Goal: Book appointment/travel/reservation

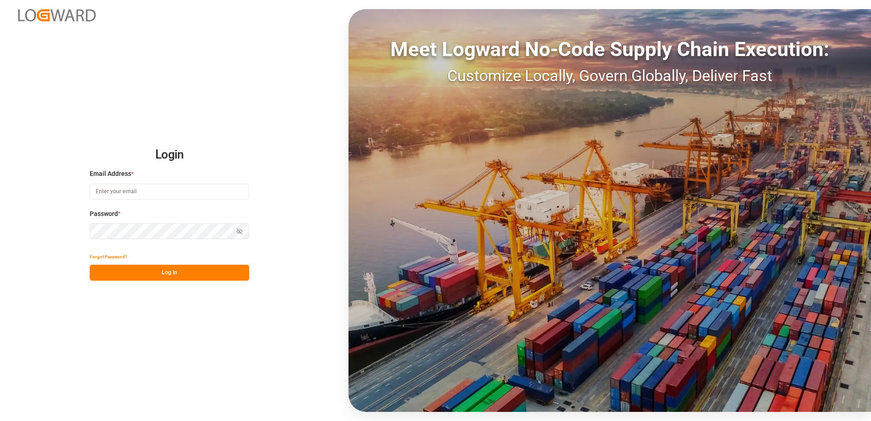
click at [181, 191] on input at bounding box center [170, 192] width 160 height 16
type input "[PERSON_NAME][EMAIL_ADDRESS][DOMAIN_NAME]"
click at [173, 277] on button "Log In" at bounding box center [170, 273] width 160 height 16
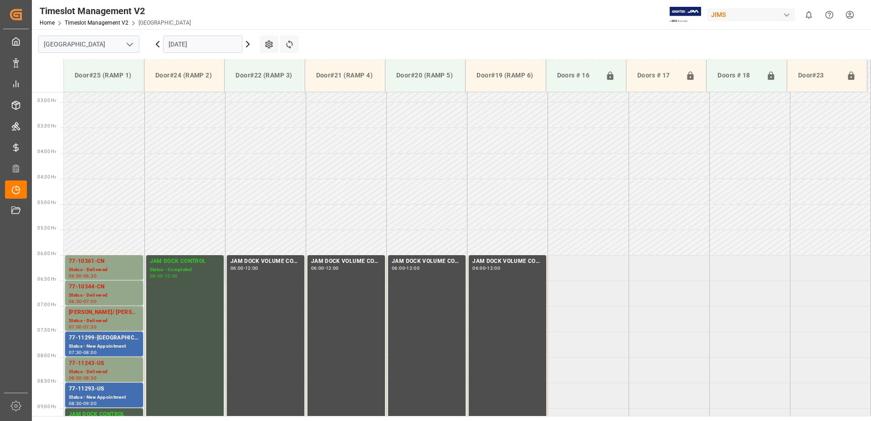
scroll to position [129, 0]
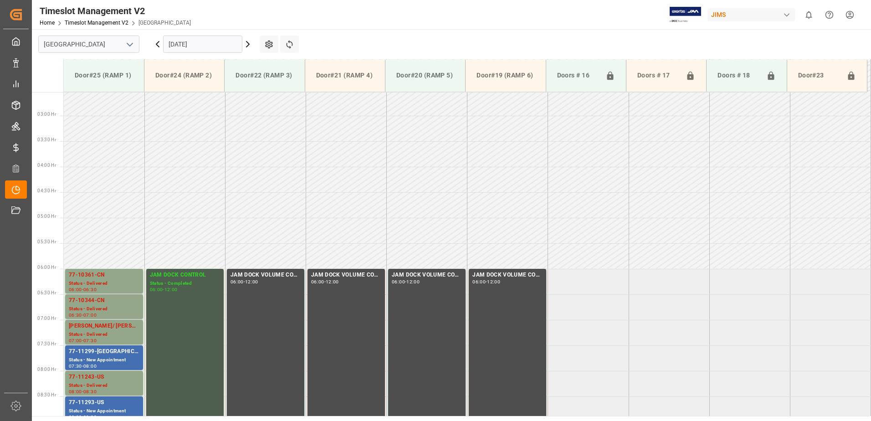
click at [220, 47] on input "[DATE]" at bounding box center [202, 44] width 79 height 17
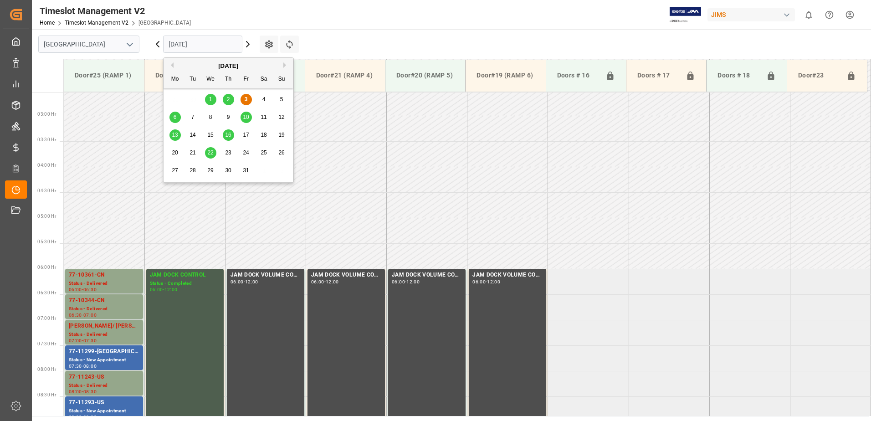
click at [176, 115] on span "6" at bounding box center [175, 117] width 3 height 6
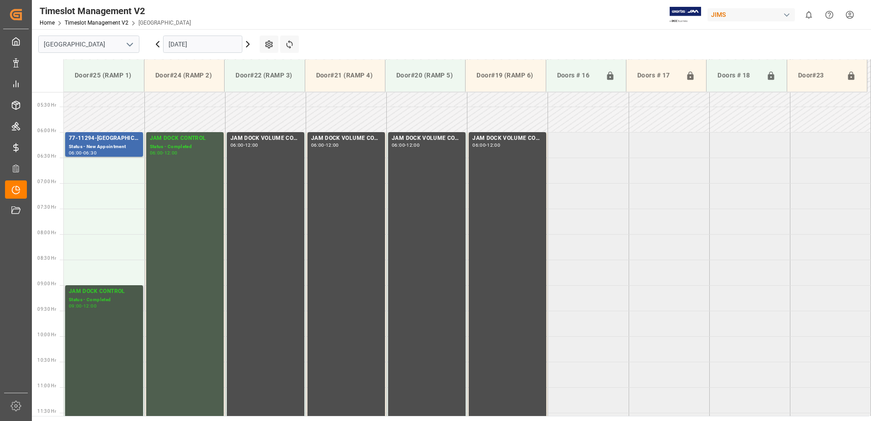
scroll to position [175, 0]
